Goal: Transaction & Acquisition: Register for event/course

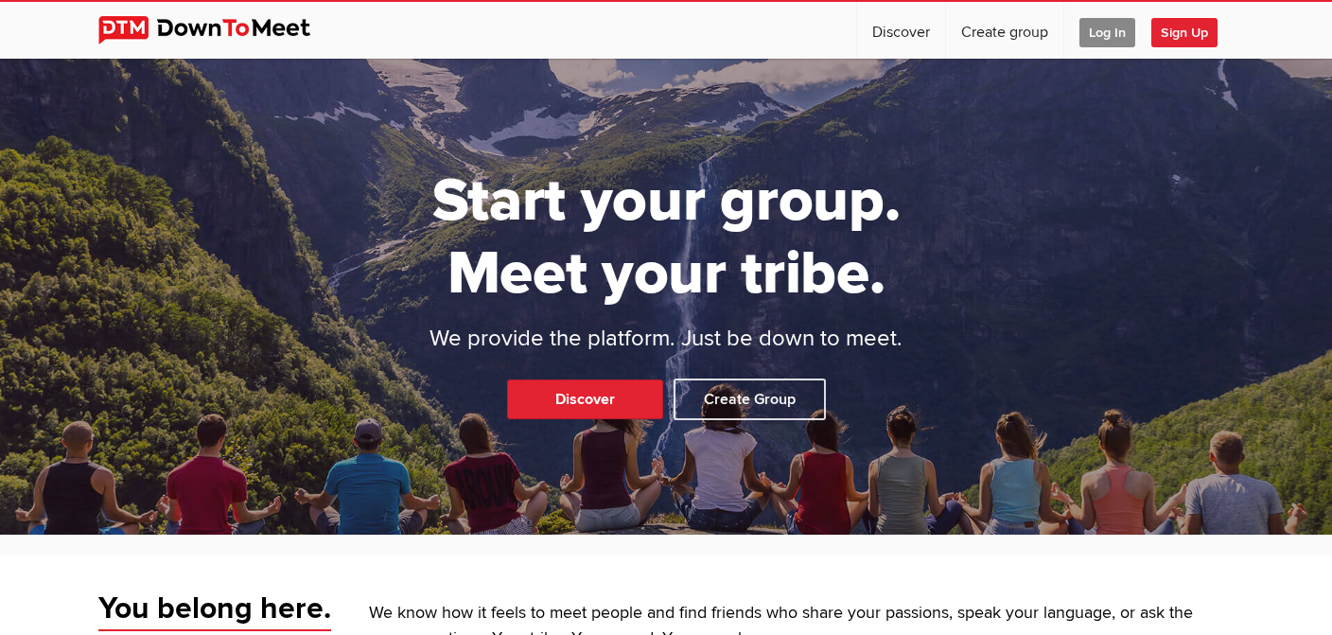
click at [1102, 35] on span "Log In" at bounding box center [1107, 32] width 56 height 29
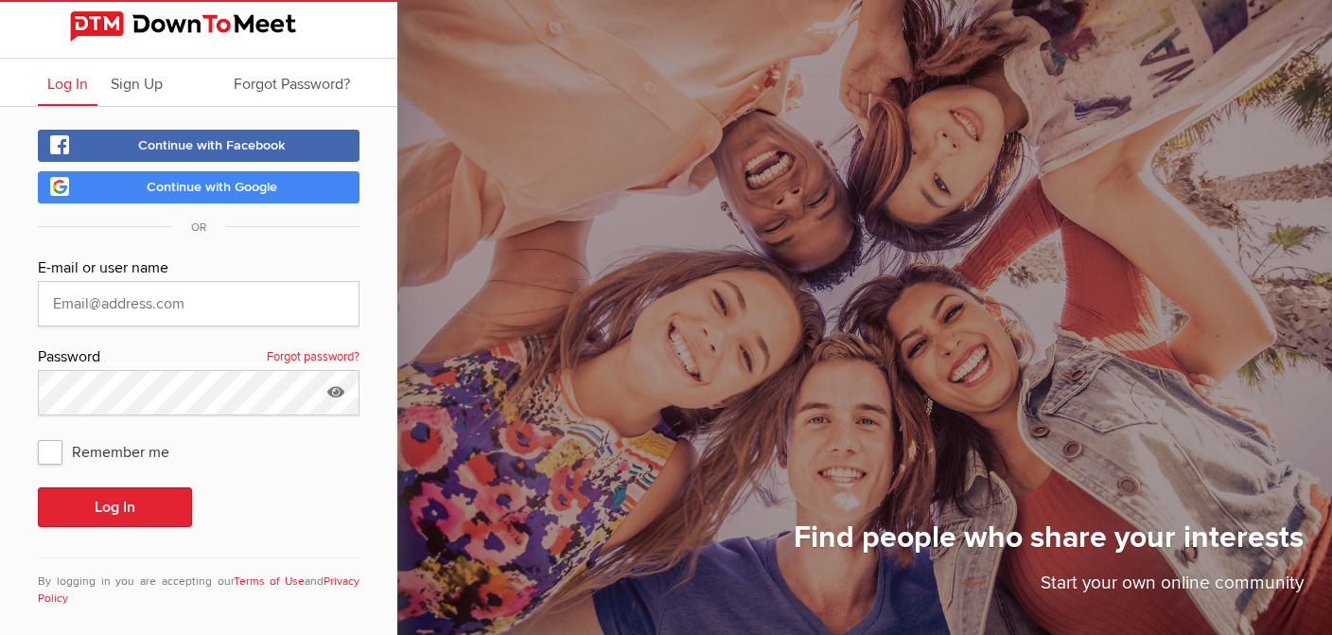
click at [228, 185] on span "Continue with Google" at bounding box center [212, 187] width 131 height 16
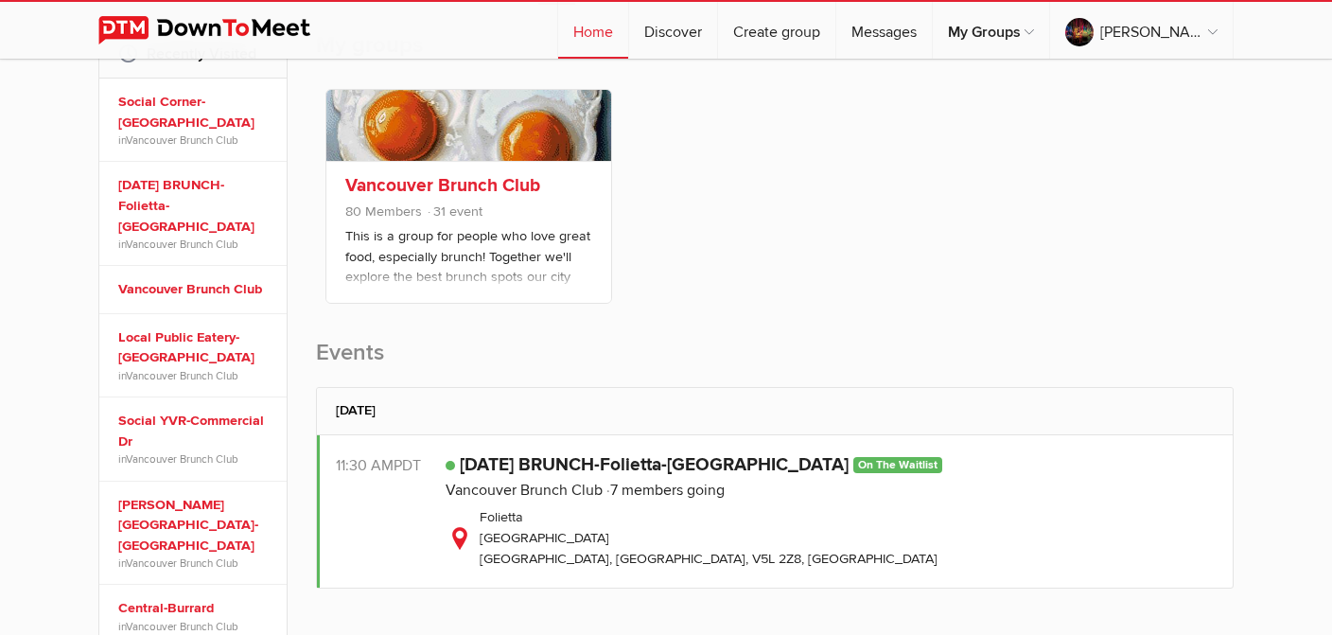
scroll to position [333, 0]
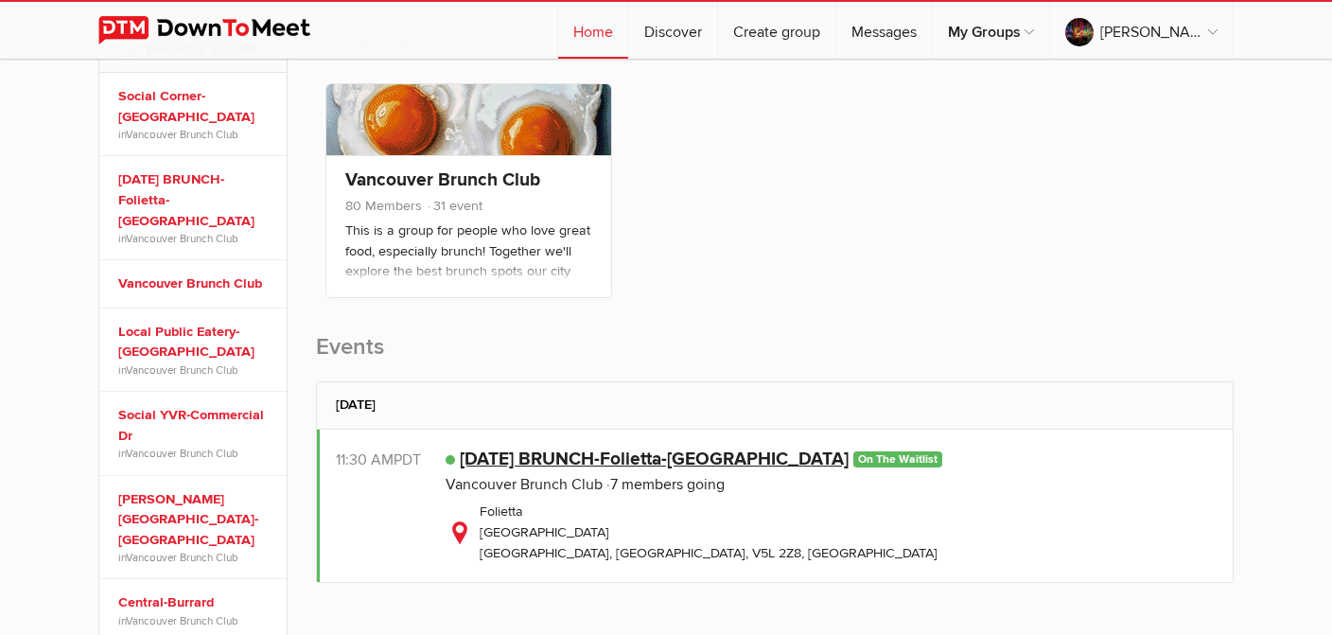
click at [679, 451] on link "[DATE] BRUNCH-Folietta-[GEOGRAPHIC_DATA]" at bounding box center [654, 458] width 389 height 23
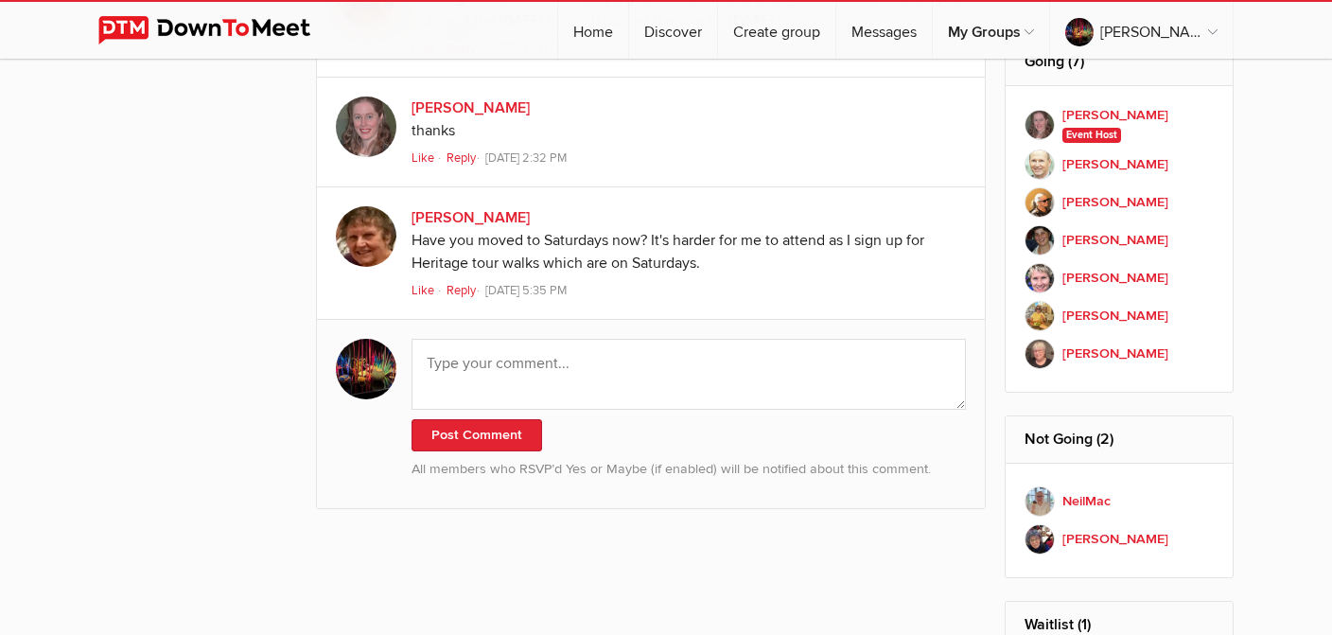
scroll to position [1438, 0]
